Goal: Check status

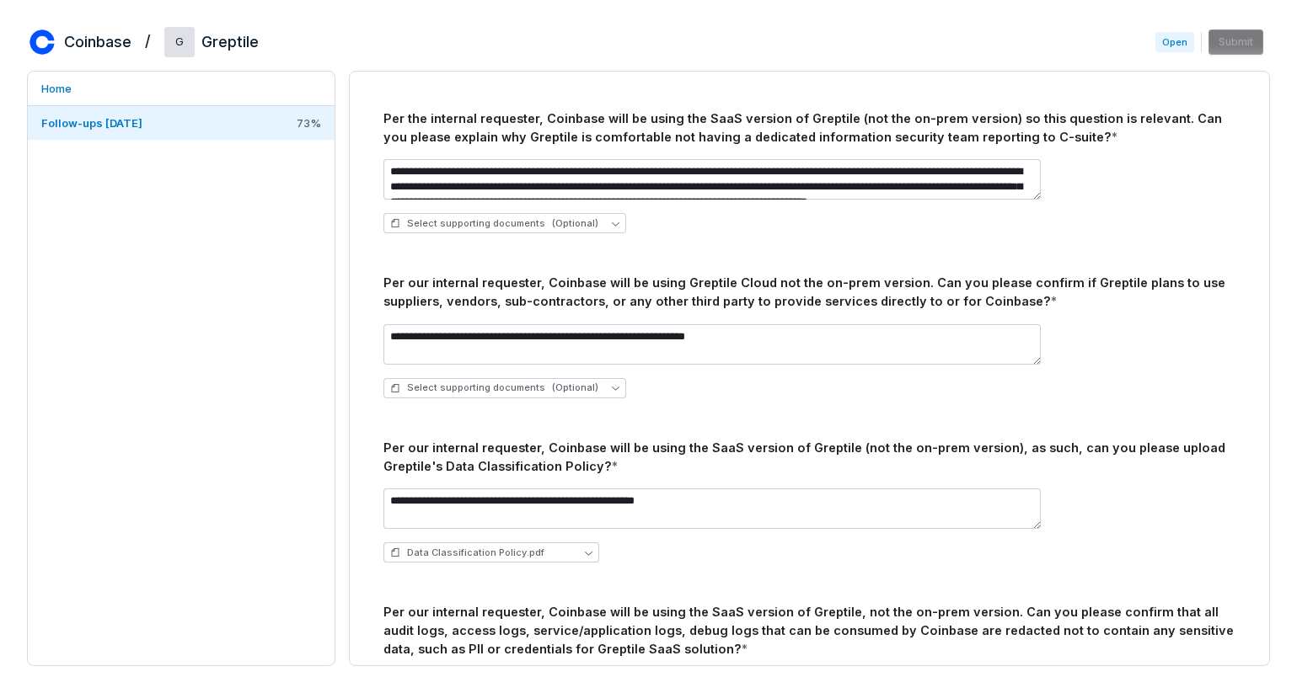
scroll to position [152, 0]
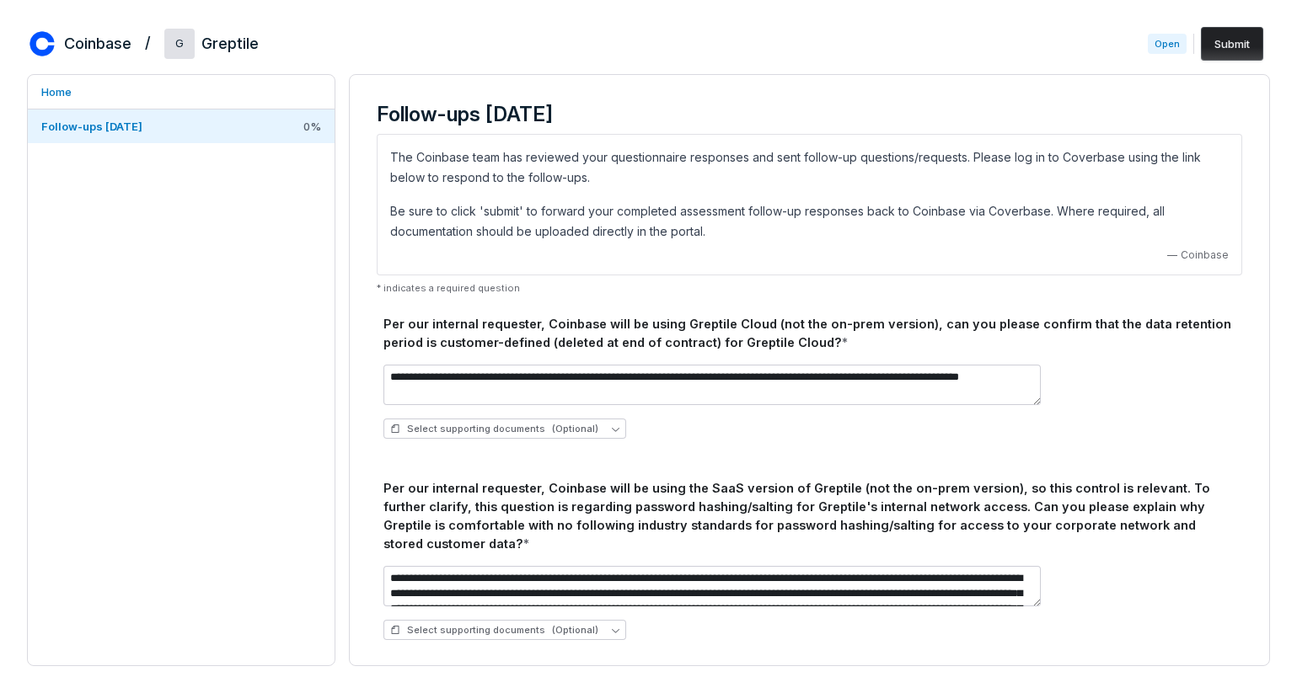
click at [870, 108] on h3 "Follow-ups [DATE]" at bounding box center [809, 114] width 865 height 25
